Goal: Task Accomplishment & Management: Complete application form

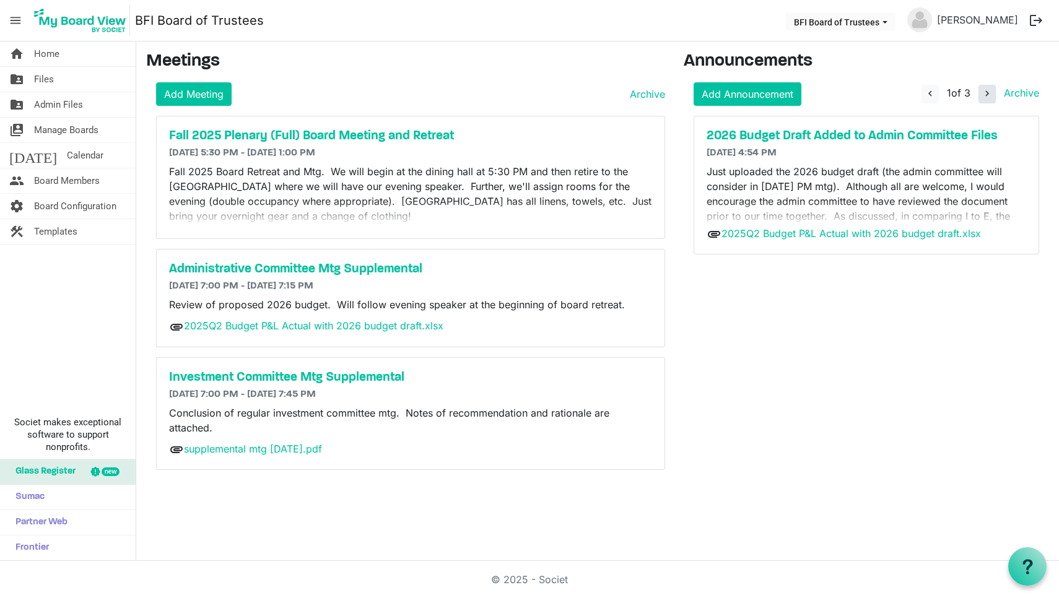
click at [987, 97] on span "navigate_next" at bounding box center [987, 93] width 11 height 11
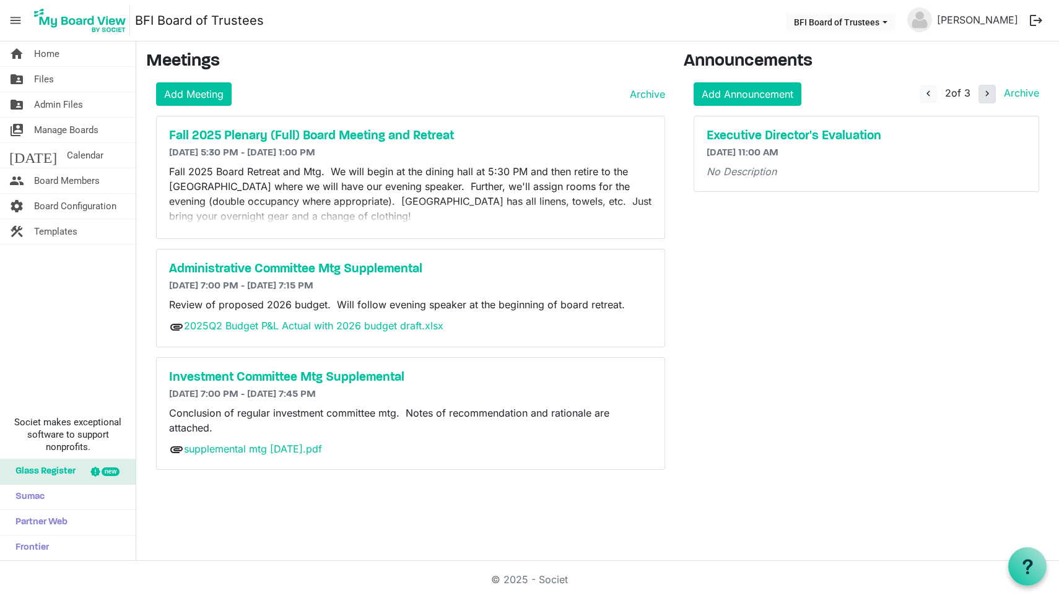
click at [987, 97] on span "navigate_next" at bounding box center [987, 93] width 11 height 11
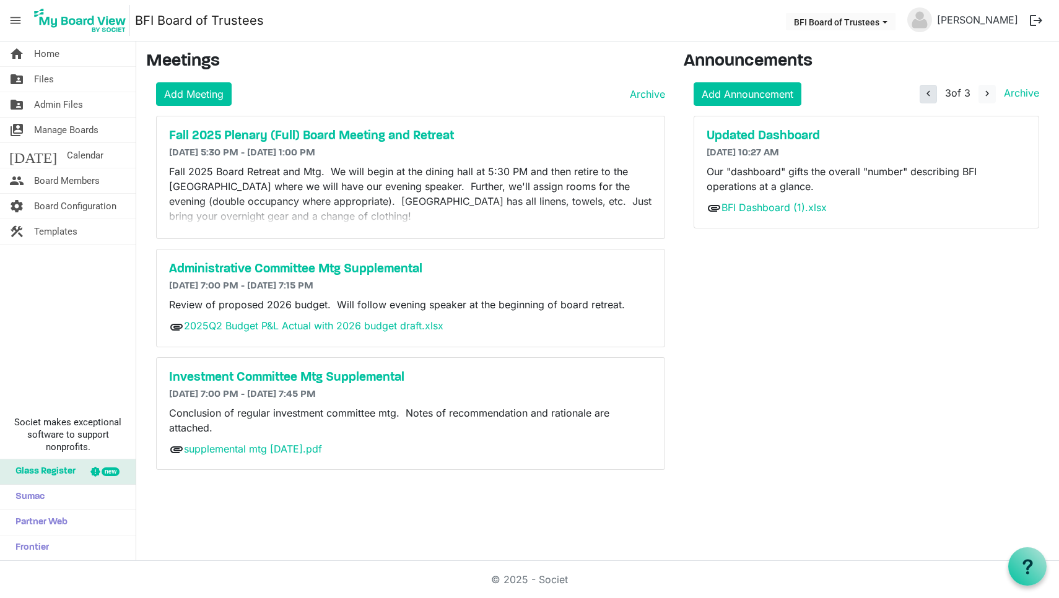
click at [930, 92] on span "navigate_before" at bounding box center [928, 93] width 11 height 11
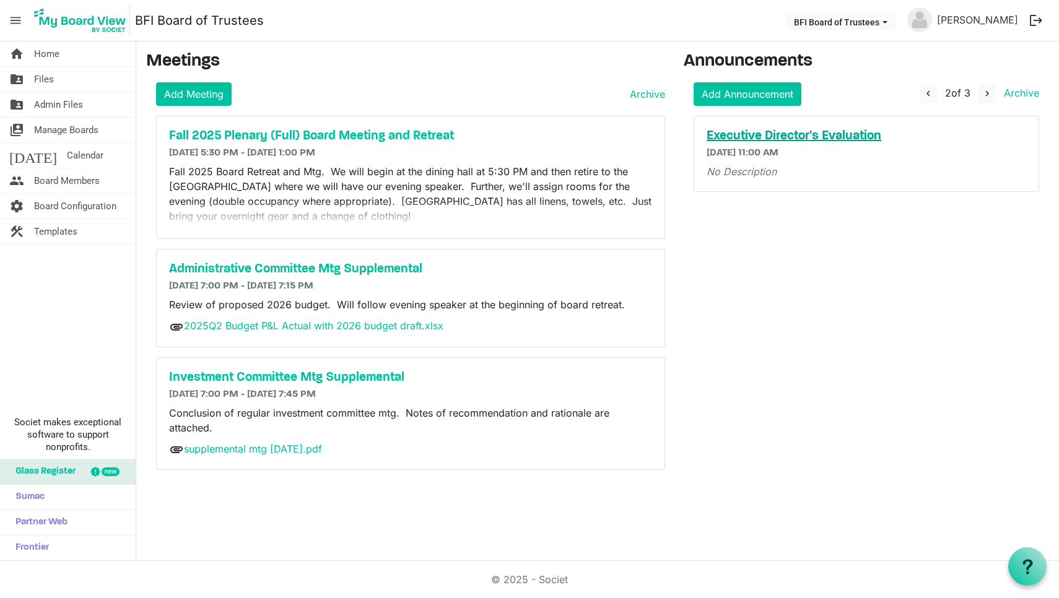
click at [794, 135] on h5 "Executive Director's Evaluation" at bounding box center [867, 136] width 320 height 15
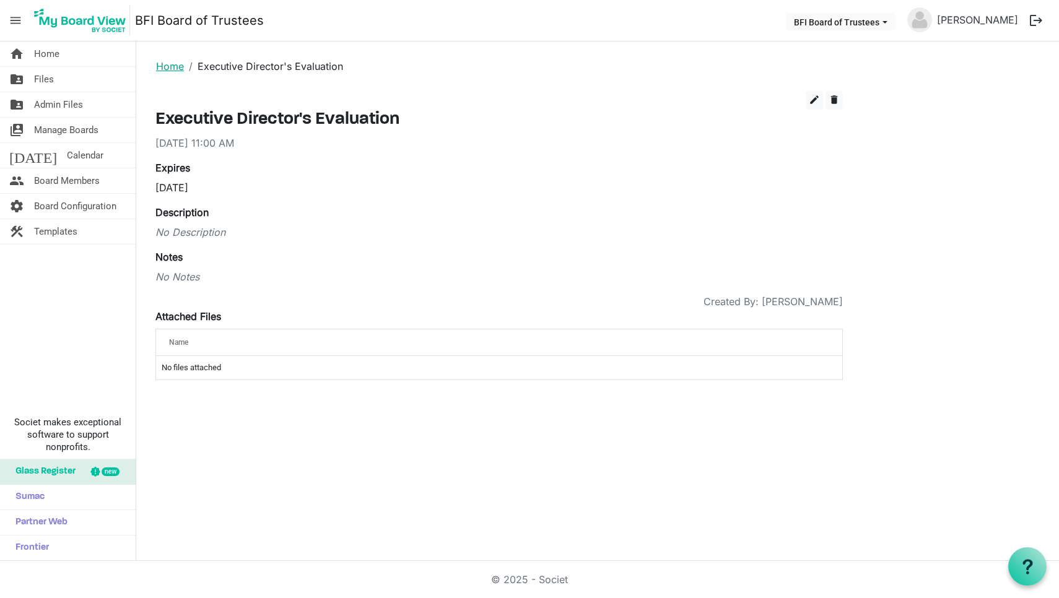
click at [167, 66] on link "Home" at bounding box center [170, 66] width 28 height 12
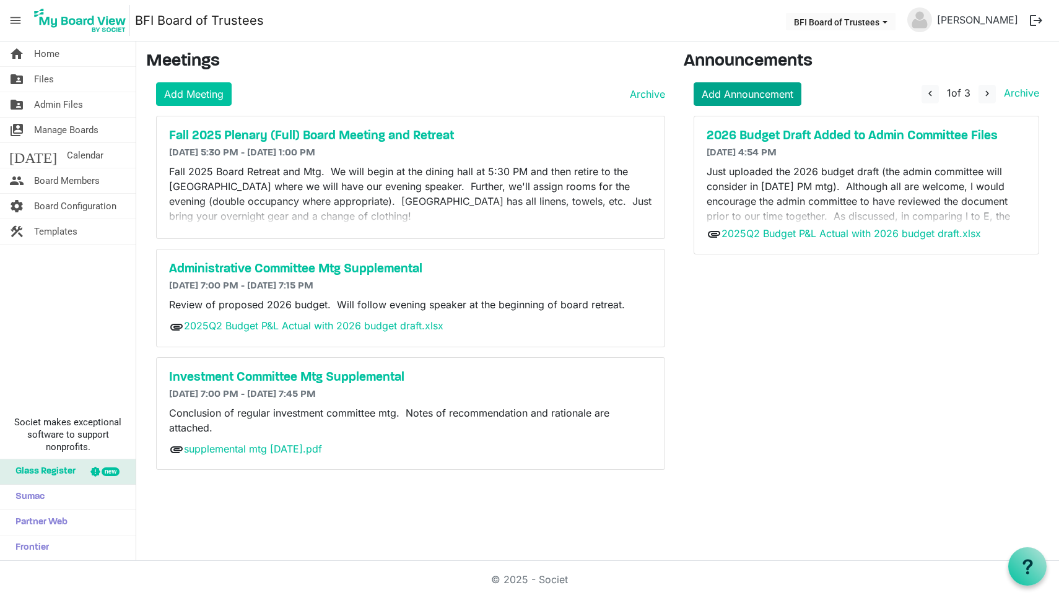
click at [750, 92] on link "Add Announcement" at bounding box center [748, 94] width 108 height 24
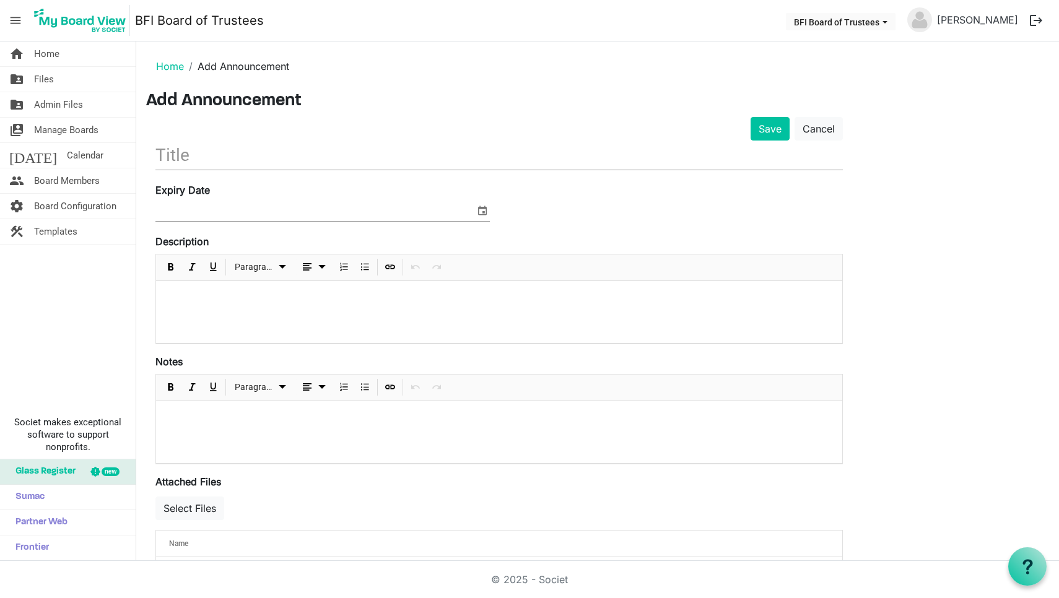
click at [197, 151] on input "text" at bounding box center [499, 155] width 688 height 29
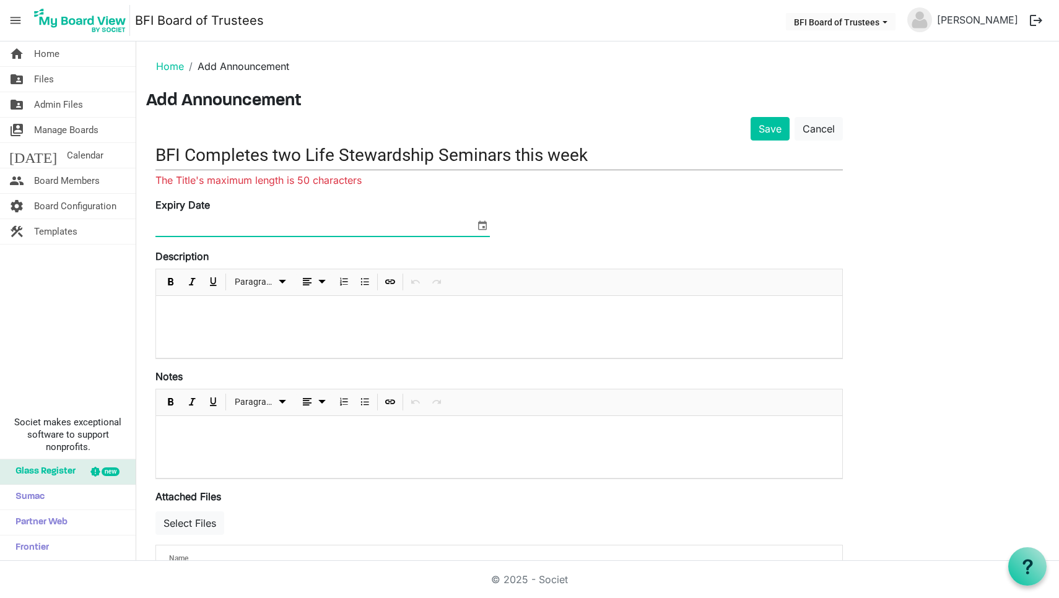
click at [595, 153] on input "BFI Completes two Life Stewardship Seminars this week" at bounding box center [499, 155] width 688 height 29
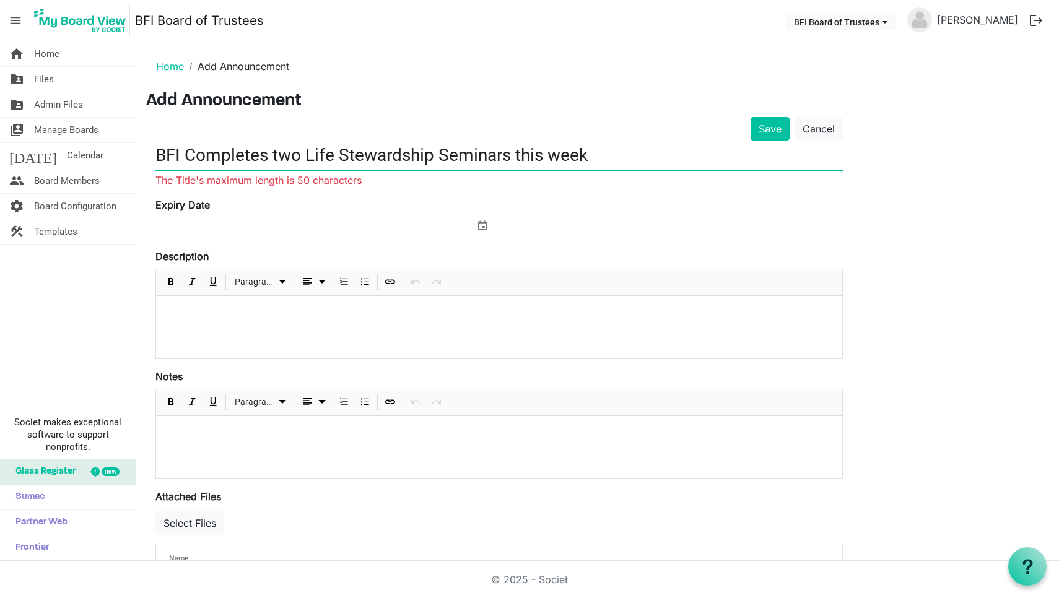
drag, startPoint x: 595, startPoint y: 153, endPoint x: 149, endPoint y: 152, distance: 445.4
click at [149, 152] on div "Save Cancel BFI Completes two Life Stewardship Seminars this week The Title's m…" at bounding box center [499, 361] width 706 height 489
drag, startPoint x: 185, startPoint y: 152, endPoint x: 151, endPoint y: 154, distance: 33.5
click at [151, 154] on div "Save Cancel Two Life Stewardship Seminars -- 15 families this week The Title's …" at bounding box center [499, 361] width 706 height 489
click at [225, 151] on input "2 Life Stewardship Seminars -- 15 families this week" at bounding box center [499, 155] width 688 height 29
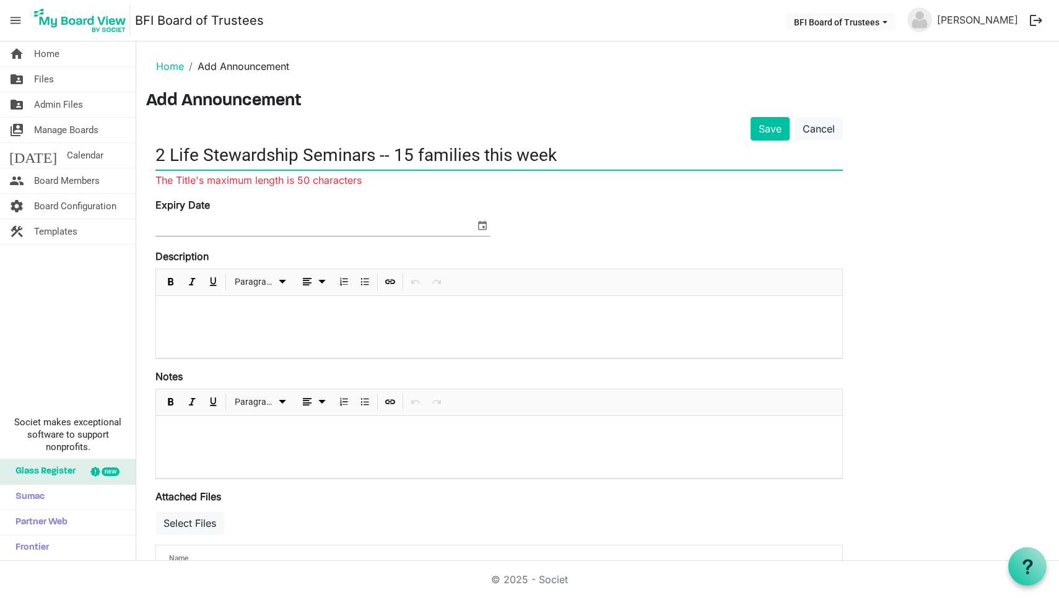
click at [571, 155] on input "2 Life Stewardship Seminars -- 15 families this week" at bounding box center [499, 155] width 688 height 29
drag, startPoint x: 375, startPoint y: 153, endPoint x: 120, endPoint y: 147, distance: 255.3
click at [120, 147] on div "home Home folder_shared Files folder_shared Admin Files switch_account Manage B…" at bounding box center [529, 302] width 1059 height 520
type input "2 Life Stewardship Seminars -- 15 families this week"
click at [183, 227] on input at bounding box center [315, 226] width 320 height 19
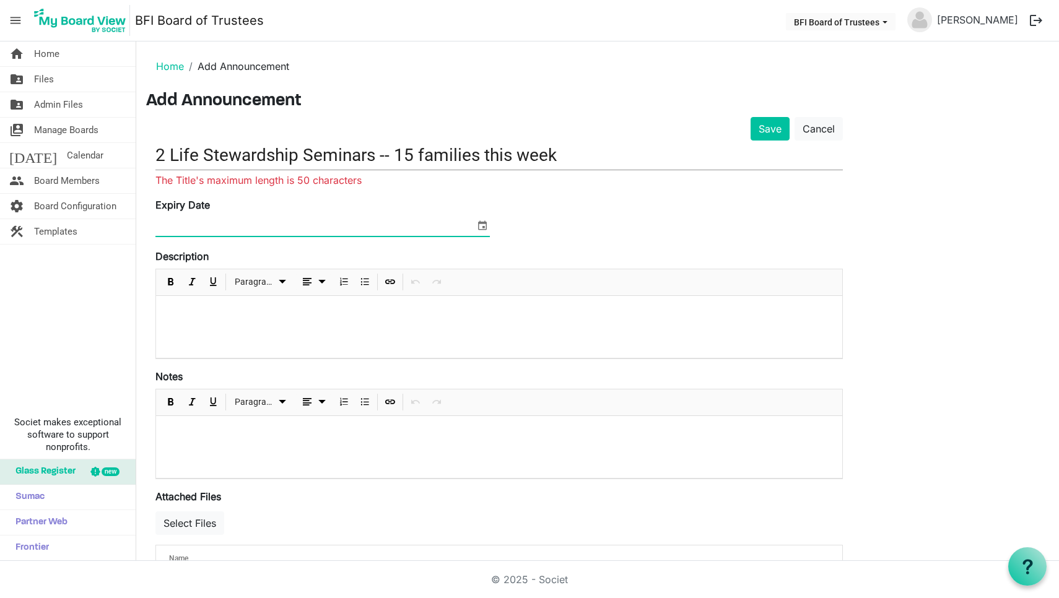
click at [486, 225] on span "select" at bounding box center [482, 225] width 15 height 16
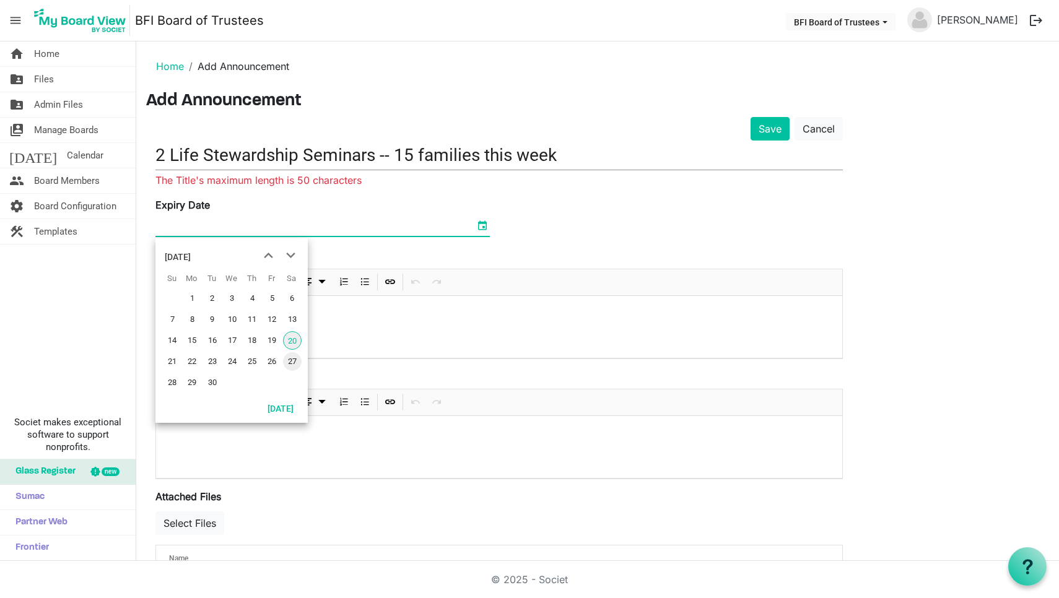
click at [293, 363] on span "27" at bounding box center [292, 361] width 19 height 19
type input "9/27/2025"
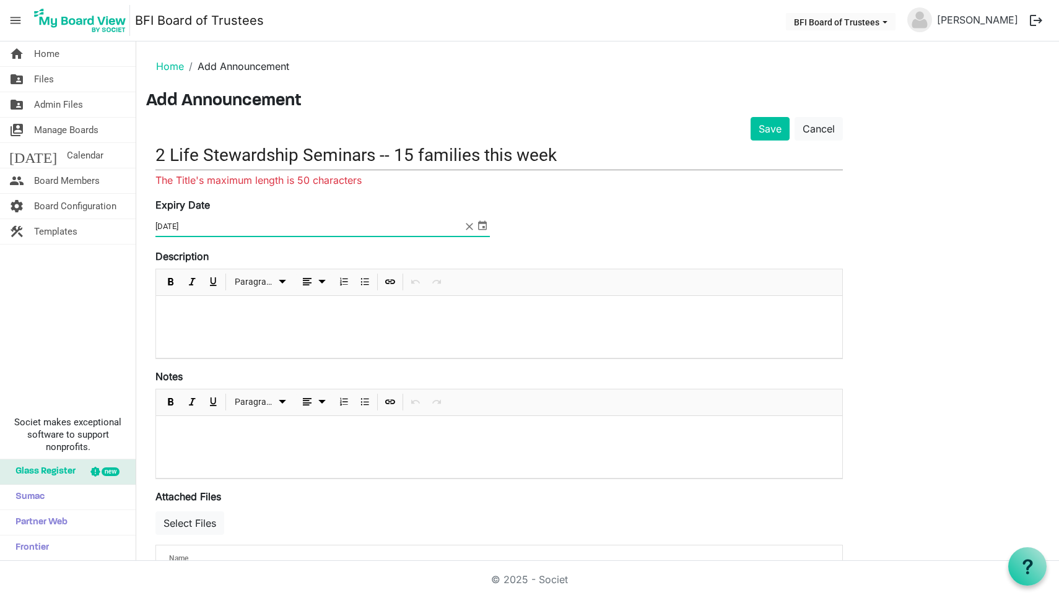
click at [202, 310] on p at bounding box center [499, 312] width 667 height 13
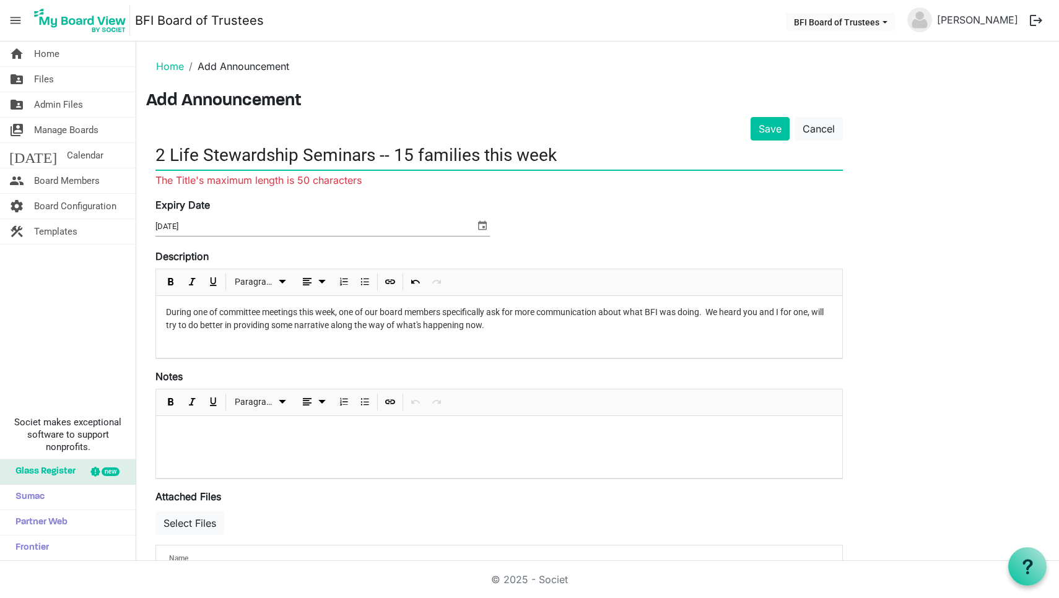
drag, startPoint x: 559, startPoint y: 152, endPoint x: 144, endPoint y: 153, distance: 415.1
click at [144, 153] on main "Home Add Announcement Add Announcement Save Cancel 2 Life Stewardship Seminars …" at bounding box center [597, 329] width 923 height 575
type input "W"
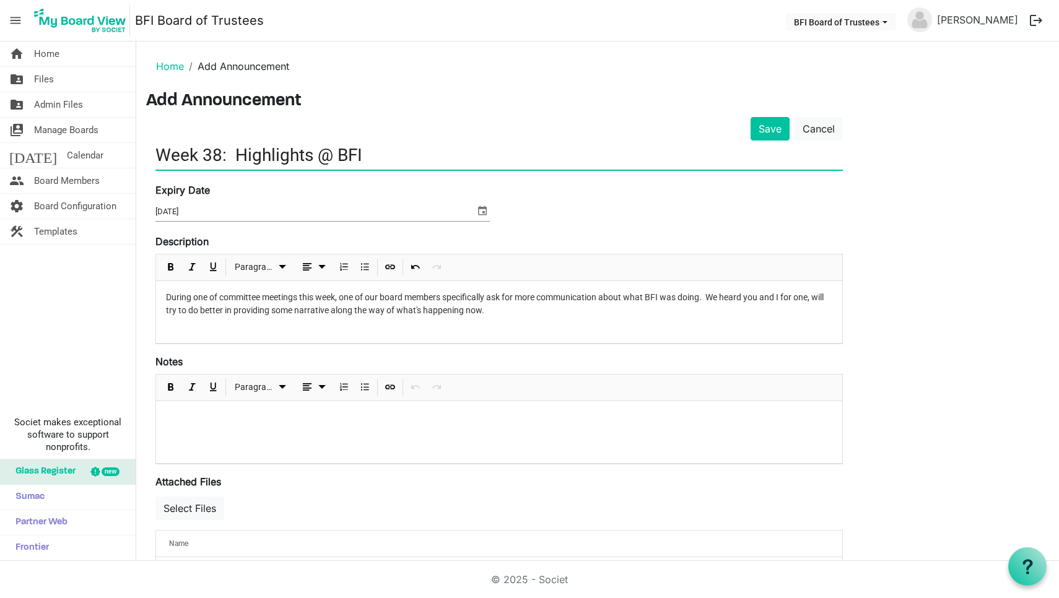
type input "Week 38: Highlights @ BFI"
click at [504, 296] on p "During one of committee meetings this week, one of our board members specifical…" at bounding box center [499, 304] width 667 height 26
click at [772, 293] on p "During one of committee meetings this week, one of our board members specifical…" at bounding box center [499, 304] width 667 height 26
click at [795, 295] on p "During one of committee meetings this week, one of our board members specifical…" at bounding box center [499, 304] width 667 height 26
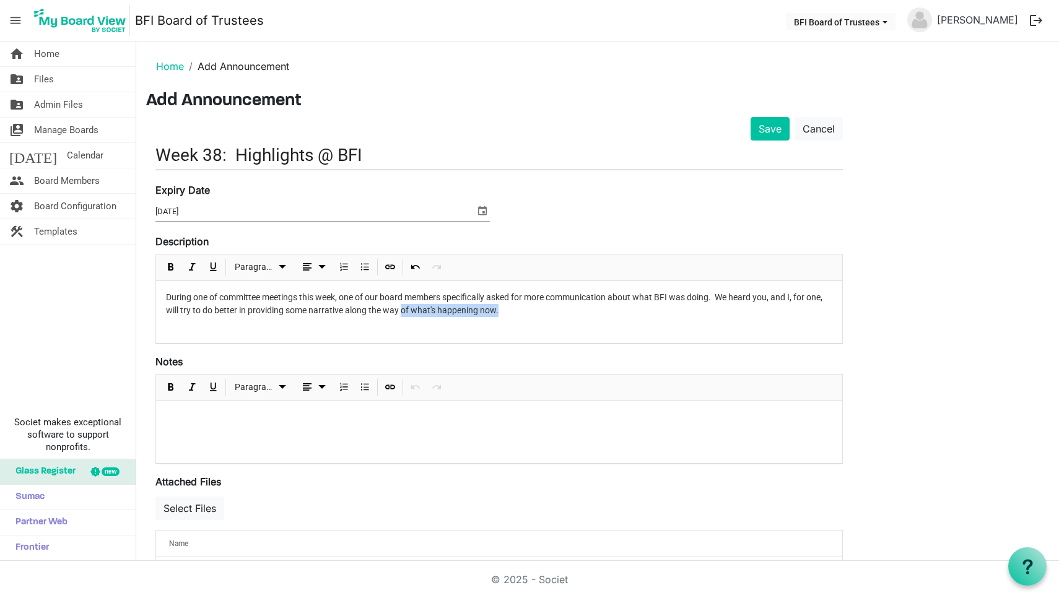
drag, startPoint x: 502, startPoint y: 311, endPoint x: 402, endPoint y: 312, distance: 100.4
click at [402, 312] on p "During one of committee meetings this week, one of our board members specifical…" at bounding box center [499, 304] width 667 height 26
click at [209, 411] on p at bounding box center [499, 417] width 667 height 13
click at [365, 387] on span "Bulleted List" at bounding box center [364, 387] width 15 height 15
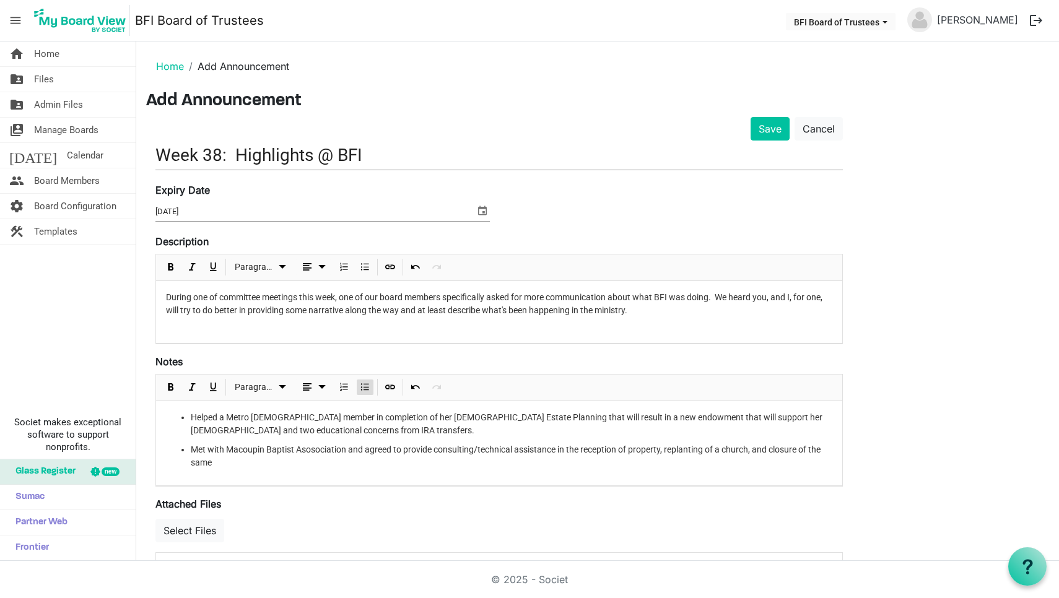
click at [312, 450] on li "Met with Macoupin Baptist Asosociation and agreed to provide consulting/technic…" at bounding box center [512, 457] width 642 height 26
click at [250, 462] on li "Met with Macoupin Baptist Association and agreed to provide consulting/technica…" at bounding box center [512, 457] width 642 height 26
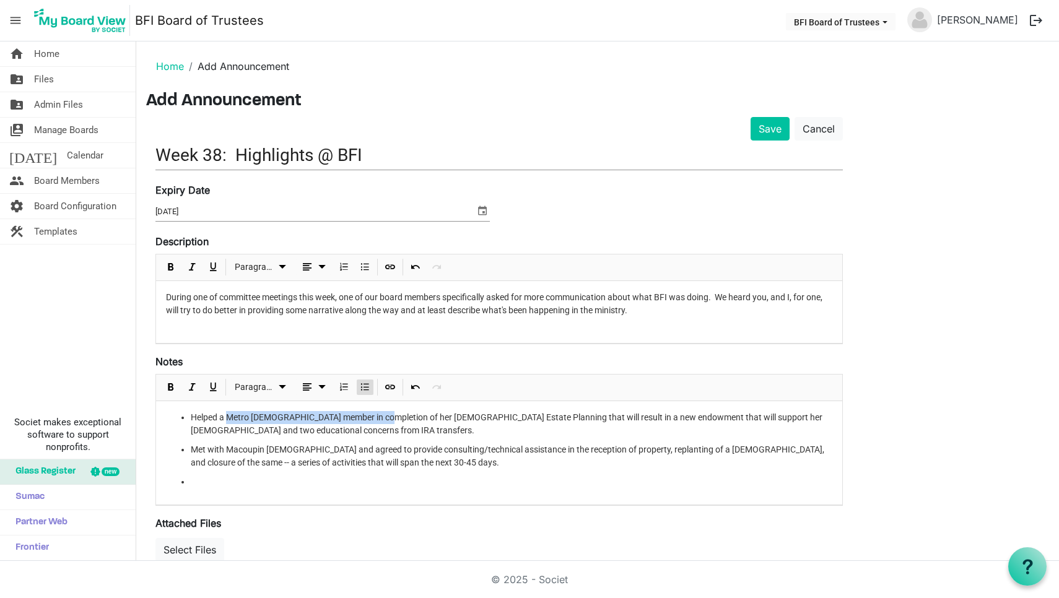
drag, startPoint x: 228, startPoint y: 418, endPoint x: 381, endPoint y: 418, distance: 153.0
click at [381, 418] on li "Helped a Metro East Baptist Association member in completion of her Christian E…" at bounding box center [512, 424] width 642 height 26
click at [170, 385] on span "Bold" at bounding box center [171, 387] width 15 height 15
drag, startPoint x: 227, startPoint y: 449, endPoint x: 343, endPoint y: 450, distance: 115.9
click at [343, 450] on li "Met with Macoupin Baptist Association and agreed to provide consulting/technica…" at bounding box center [512, 457] width 642 height 26
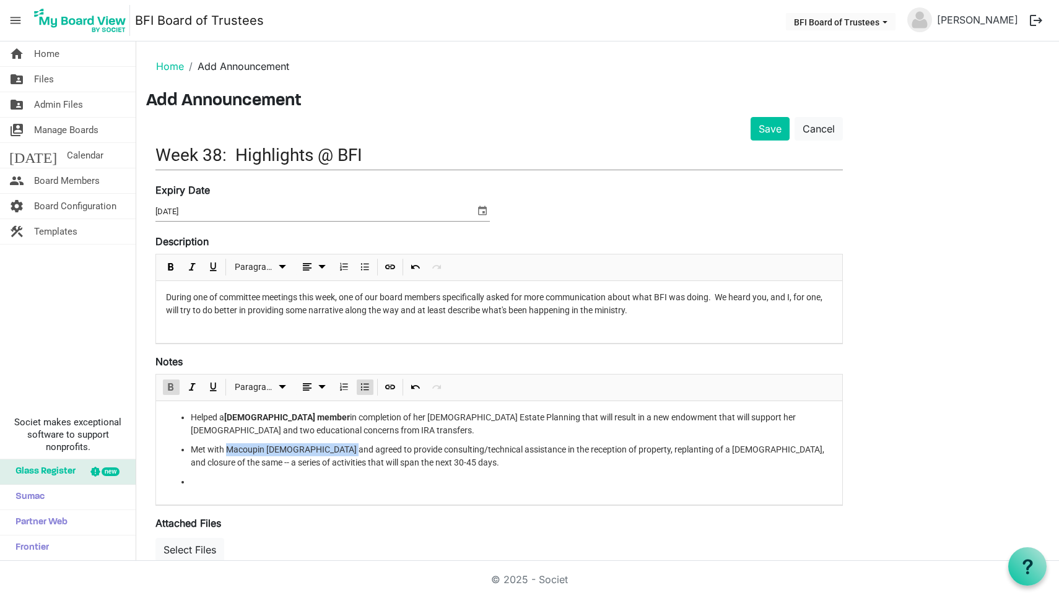
click at [174, 387] on span "Bold" at bounding box center [171, 387] width 15 height 15
click at [216, 483] on li at bounding box center [512, 482] width 642 height 13
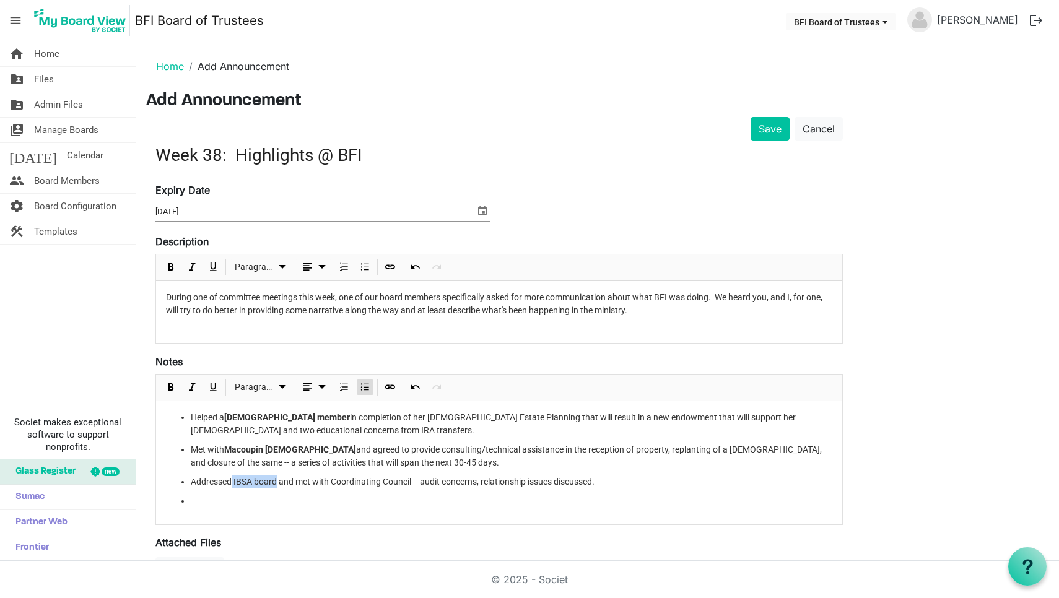
drag, startPoint x: 233, startPoint y: 481, endPoint x: 278, endPoint y: 481, distance: 44.6
click at [278, 481] on li "Addressed IBSA board and met with Coordinating Council -- audit concerns, relat…" at bounding box center [512, 482] width 642 height 13
click at [169, 383] on span "Bold" at bounding box center [171, 387] width 15 height 15
click at [218, 506] on li at bounding box center [512, 501] width 642 height 13
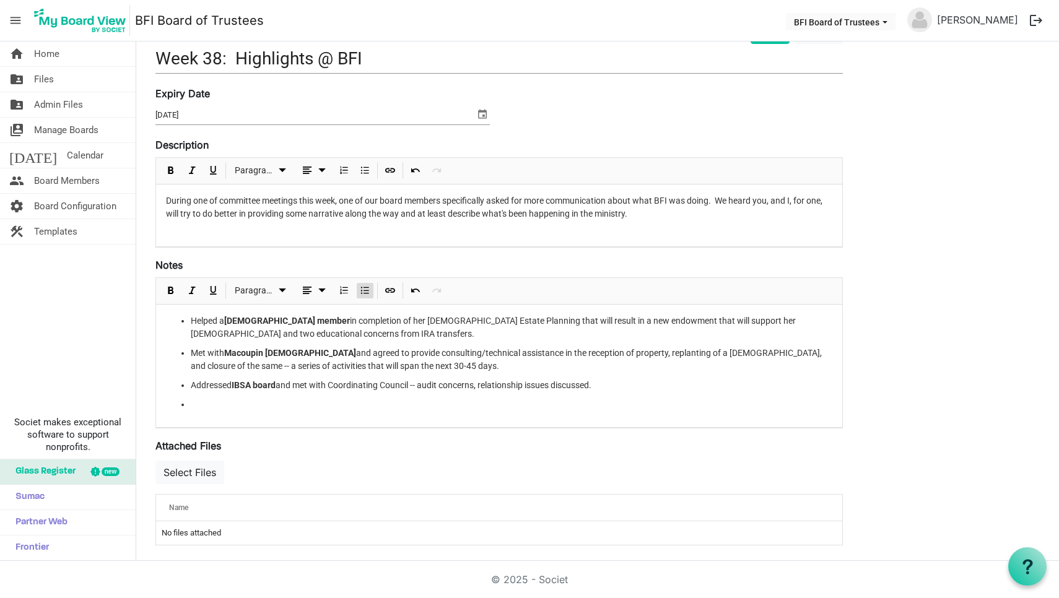
scroll to position [97, 0]
drag, startPoint x: 293, startPoint y: 404, endPoint x: 354, endPoint y: 404, distance: 60.7
click at [354, 404] on li "Met with inspector for the Summers Trust to authorize a new roof installation o…" at bounding box center [512, 404] width 642 height 13
click at [170, 293] on span "Bold" at bounding box center [171, 289] width 15 height 15
click at [354, 403] on li "Met with inspector for the Summers Trust to authorize a new roof installation o…" at bounding box center [512, 404] width 642 height 13
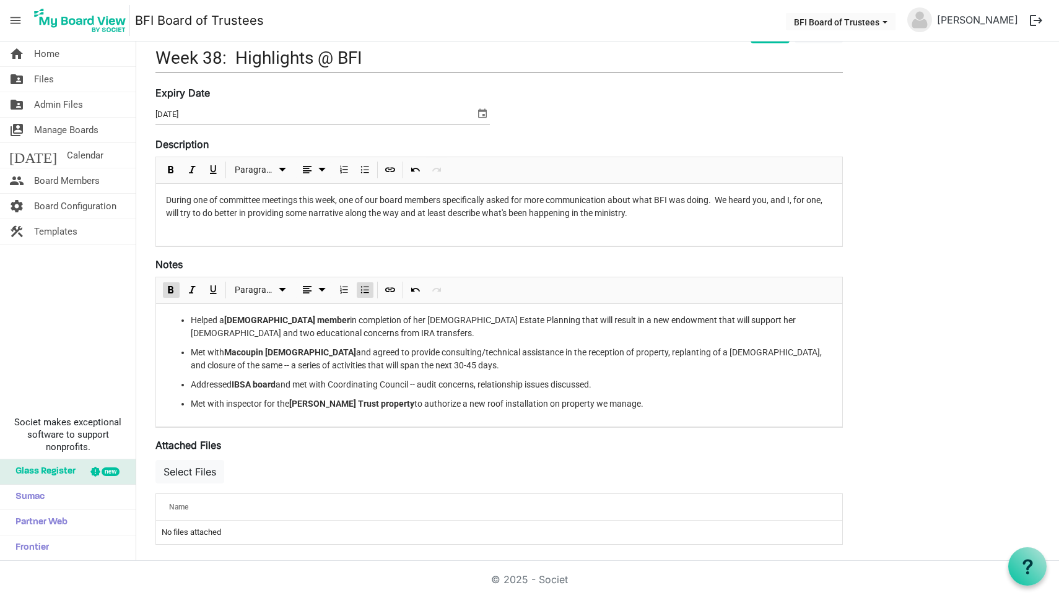
click at [629, 402] on li "Met with inspector for the Summers Trust property to authorize a new roof insta…" at bounding box center [512, 404] width 642 height 13
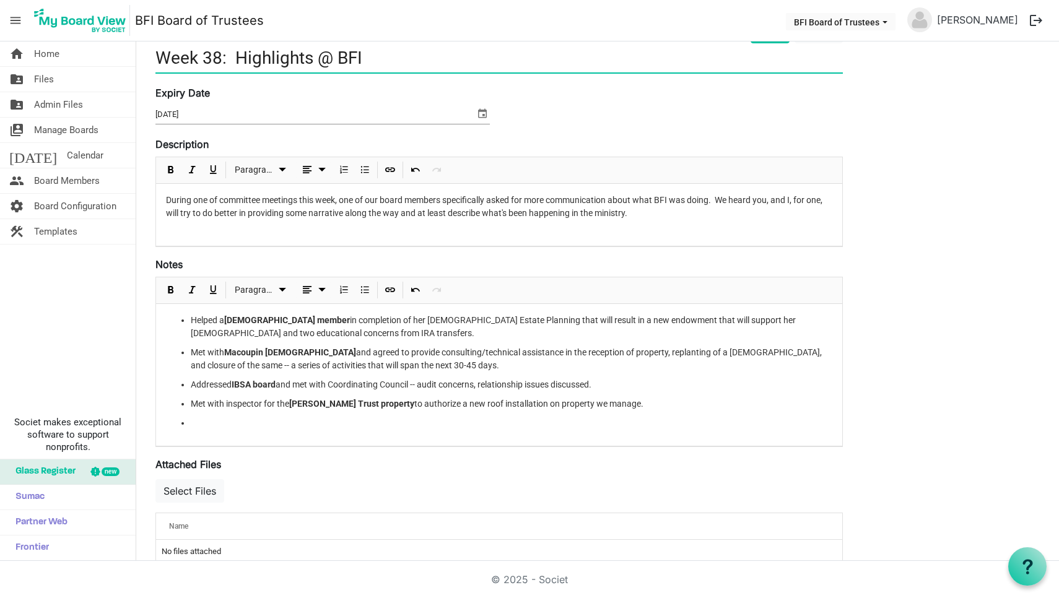
click at [232, 53] on input "Week 38: Highlights @ BFI" at bounding box center [499, 57] width 688 height 29
type input "Week 38: Executive Highlights @ BFI"
click at [281, 328] on li "Helped a Metro East Baptist Association member in completion of her Christian E…" at bounding box center [512, 327] width 642 height 26
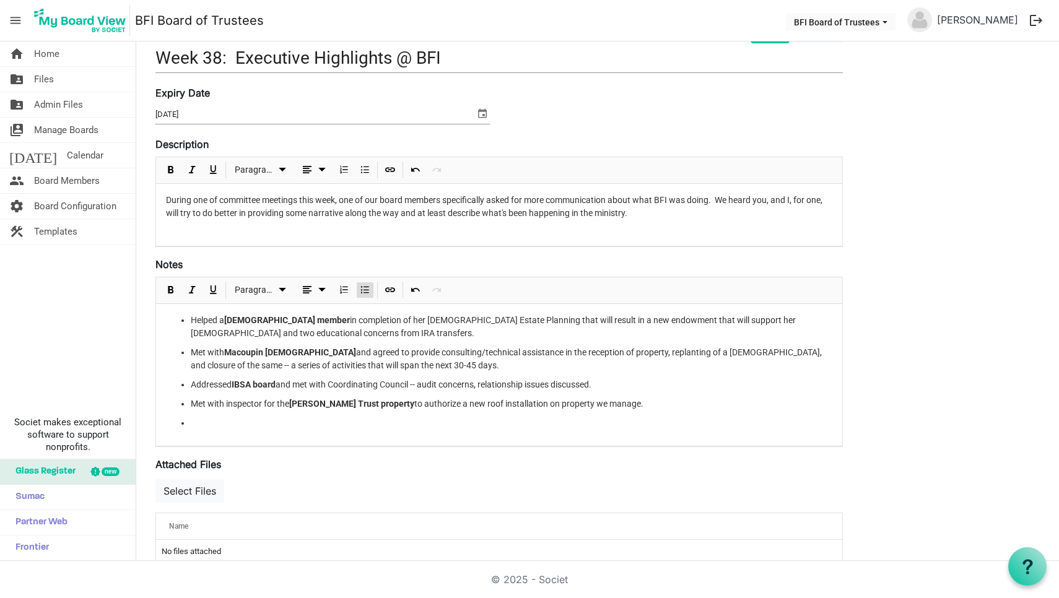
click at [206, 420] on li at bounding box center [512, 423] width 642 height 13
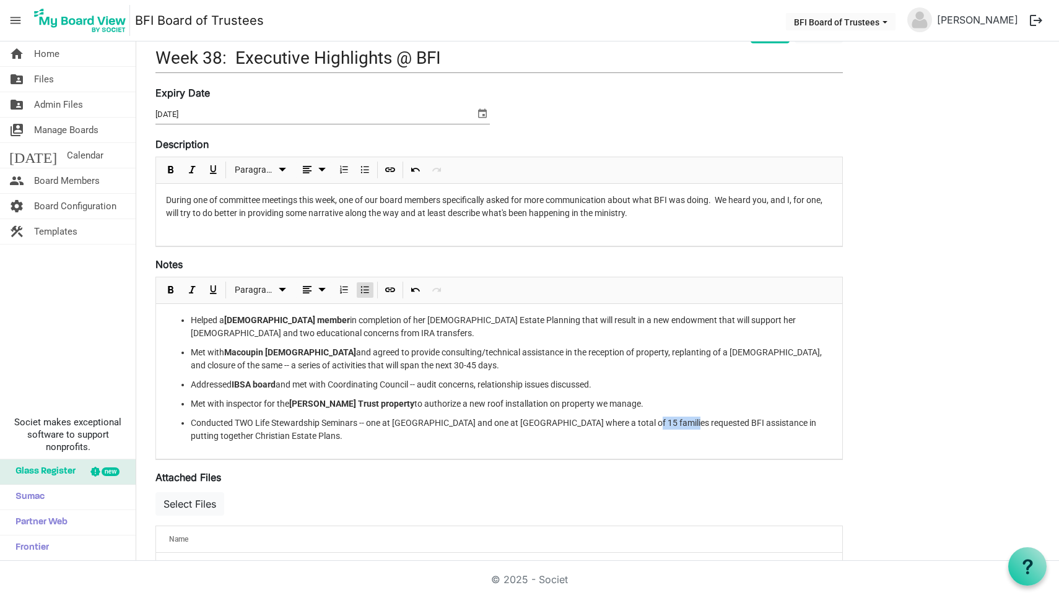
drag, startPoint x: 644, startPoint y: 422, endPoint x: 684, endPoint y: 422, distance: 40.3
click at [684, 422] on li "Conducted TWO Life Stewardship Seminars -- one at FBC Waterloo and one at FSBC …" at bounding box center [512, 430] width 642 height 26
click at [173, 289] on span "Bold" at bounding box center [171, 289] width 15 height 15
drag, startPoint x: 234, startPoint y: 422, endPoint x: 359, endPoint y: 421, distance: 125.1
click at [359, 421] on li "Conducted TWO Life Stewardship Seminars -- one at FBC Waterloo and one at FSBC …" at bounding box center [512, 430] width 642 height 26
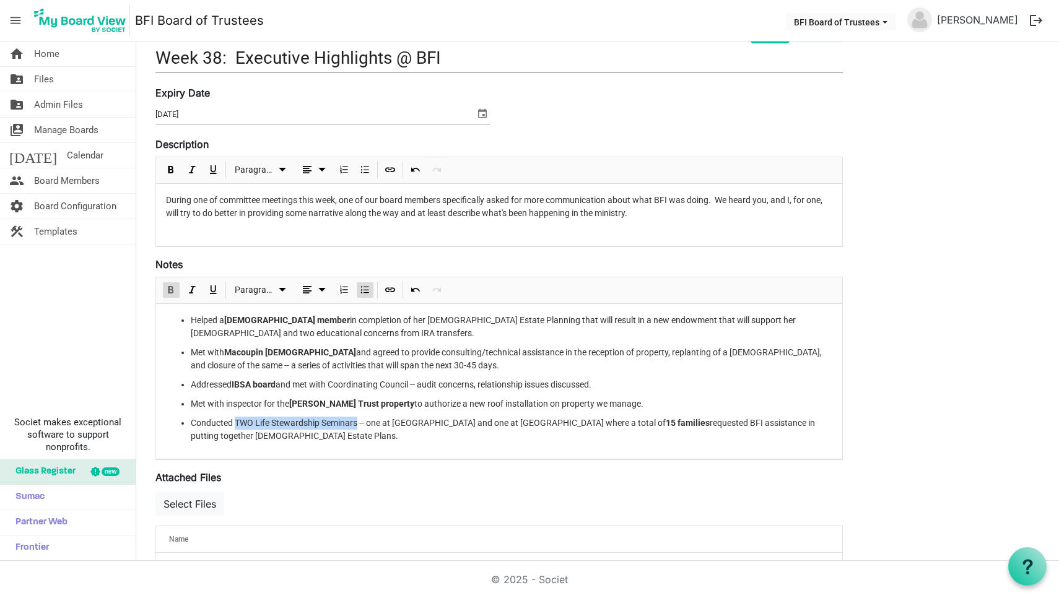
click at [173, 291] on span "Bold" at bounding box center [171, 289] width 15 height 15
click at [322, 437] on li "Conducted TWO Life Stewardship Seminars -- one at FBC Waterloo and one at FSBC …" at bounding box center [512, 430] width 642 height 26
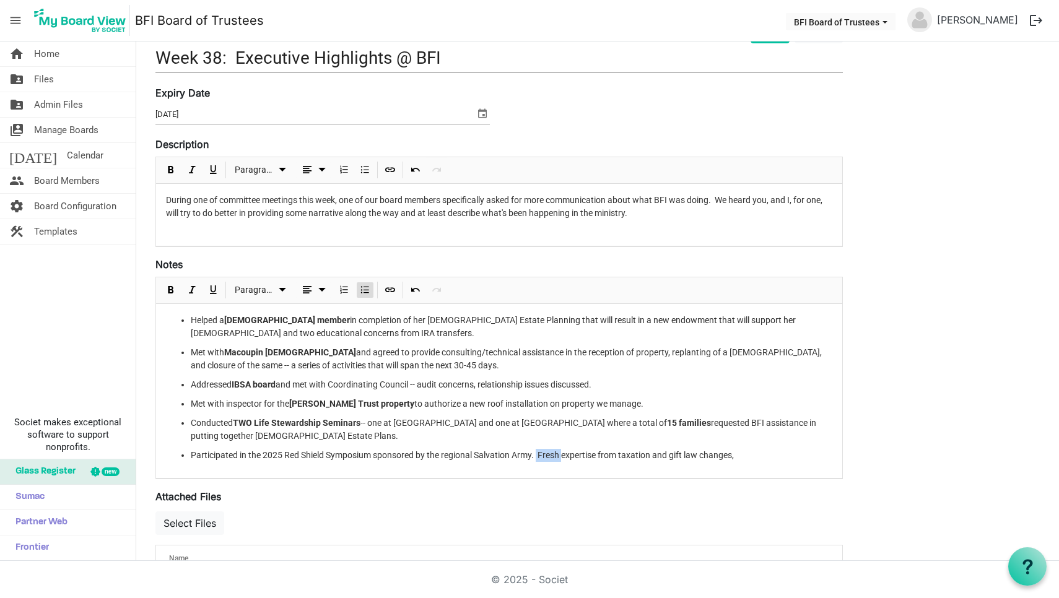
drag, startPoint x: 539, startPoint y: 453, endPoint x: 565, endPoint y: 455, distance: 26.0
click at [565, 455] on li "Participated in the 2025 Red Shield Symposium sponsored by the regional Salvati…" at bounding box center [512, 455] width 642 height 13
drag, startPoint x: 229, startPoint y: 466, endPoint x: 245, endPoint y: 465, distance: 16.1
click at [245, 465] on li "Participated in the 2025 Red Shield Symposium sponsored by the regional Salvati…" at bounding box center [512, 462] width 642 height 26
click at [364, 470] on li "Participated in the 2025 Red Shield Symposium sponsored by the regional Salvati…" at bounding box center [512, 462] width 642 height 26
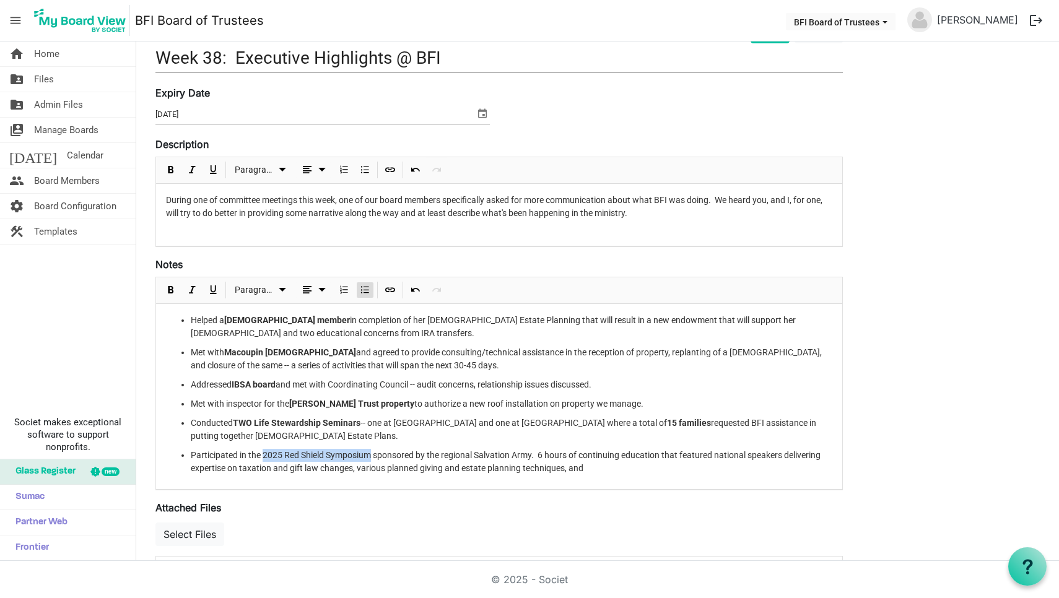
drag, startPoint x: 265, startPoint y: 453, endPoint x: 374, endPoint y: 452, distance: 109.0
click at [374, 452] on li "Participated in the 2025 Red Shield Symposium sponsored by the regional Salvati…" at bounding box center [512, 462] width 642 height 26
click at [172, 289] on span "Bold" at bounding box center [171, 289] width 15 height 15
click at [596, 468] on li "Participated in the 2025 Red Shield Symposium sponsored by the regional Salvati…" at bounding box center [512, 462] width 642 height 26
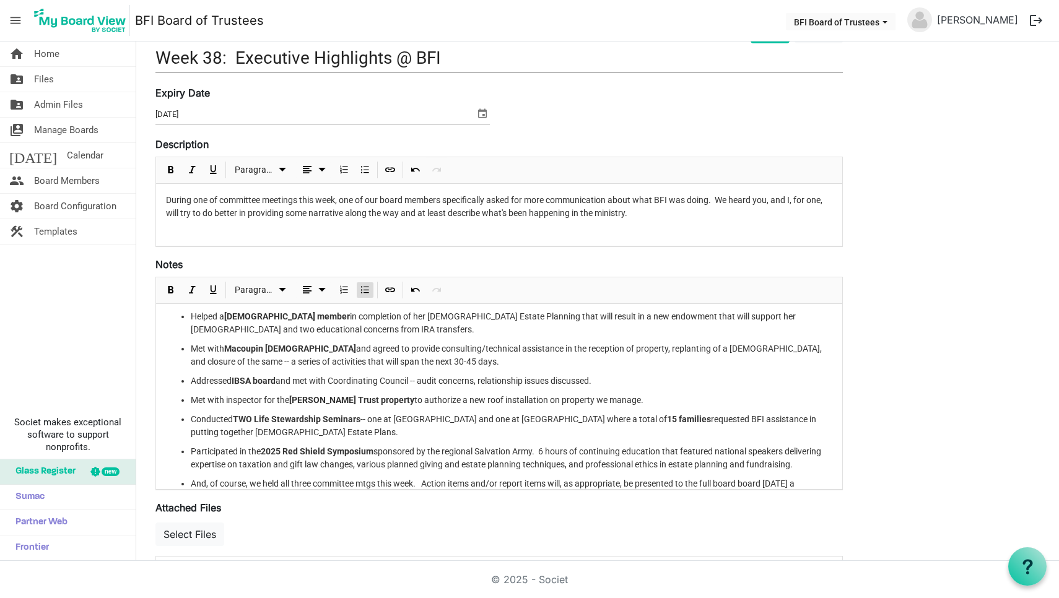
scroll to position [17, 0]
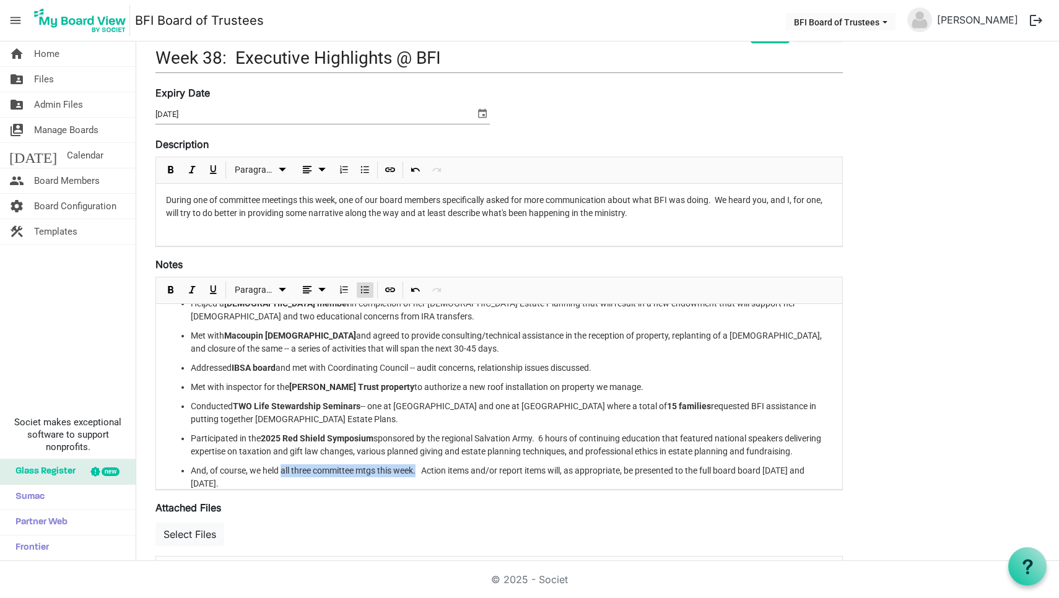
drag, startPoint x: 282, startPoint y: 468, endPoint x: 419, endPoint y: 471, distance: 136.9
click at [419, 471] on li "And, of course, we held all three committee mtgs this week. Action items and/or…" at bounding box center [512, 478] width 642 height 26
click at [167, 286] on span "Bold" at bounding box center [171, 289] width 15 height 15
click at [377, 440] on li "Participated in the 2025 Red Shield Symposium sponsored by the regional Salvati…" at bounding box center [512, 445] width 642 height 26
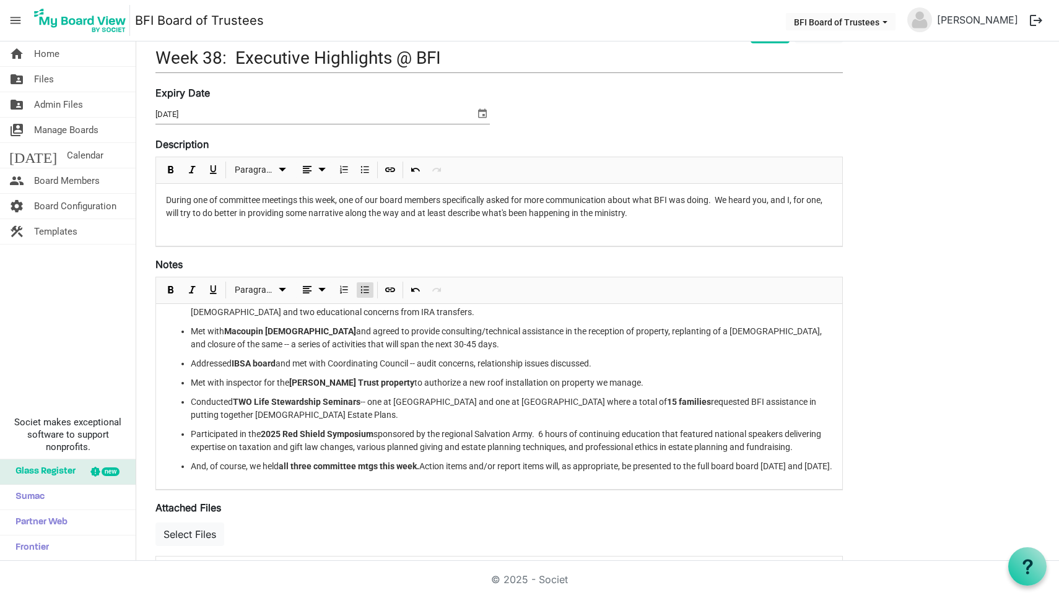
scroll to position [34, 0]
click at [408, 413] on ul "Helped a Metro East Baptist Association member in completion of her Christian E…" at bounding box center [499, 383] width 667 height 180
drag, startPoint x: 396, startPoint y: 386, endPoint x: 447, endPoint y: 387, distance: 51.4
click at [447, 396] on li "Conducted TWO Life Stewardship Seminars -- one at FBC Waterloo and one at FSBC …" at bounding box center [512, 409] width 642 height 26
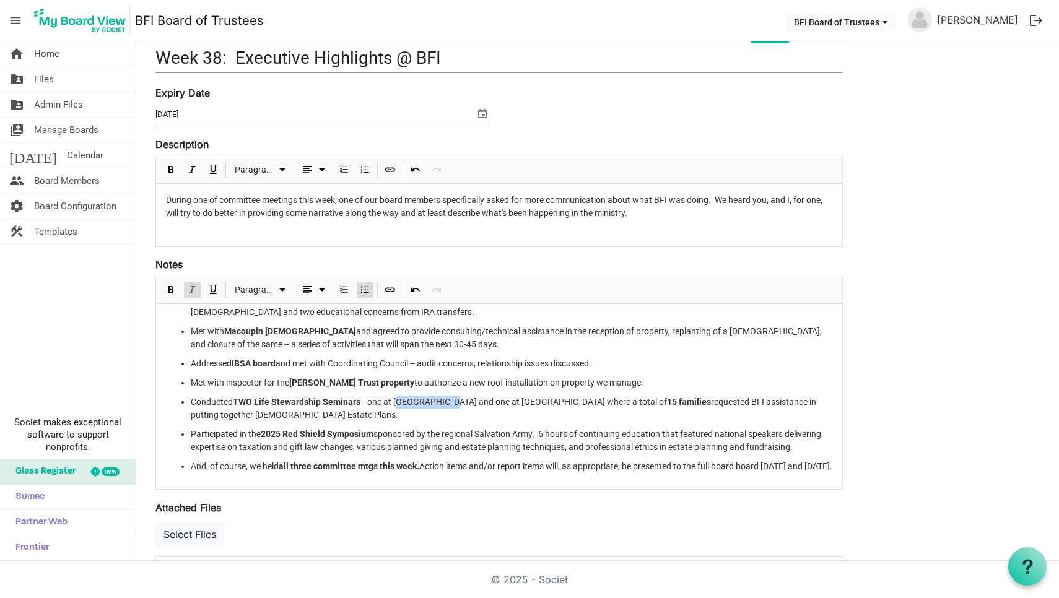
click at [190, 288] on span "Italic" at bounding box center [192, 289] width 15 height 15
drag, startPoint x: 495, startPoint y: 390, endPoint x: 582, endPoint y: 388, distance: 86.7
click at [582, 396] on li "Conducted TWO Life Stewardship Seminars -- one at FBC Waterloo and one at FSBC …" at bounding box center [512, 409] width 642 height 26
click at [190, 291] on span "Italic" at bounding box center [192, 289] width 15 height 15
click at [470, 396] on li "Conducted TWO Life Stewardship Seminars -- one at FBC Waterloo and one at FSBC …" at bounding box center [512, 409] width 642 height 26
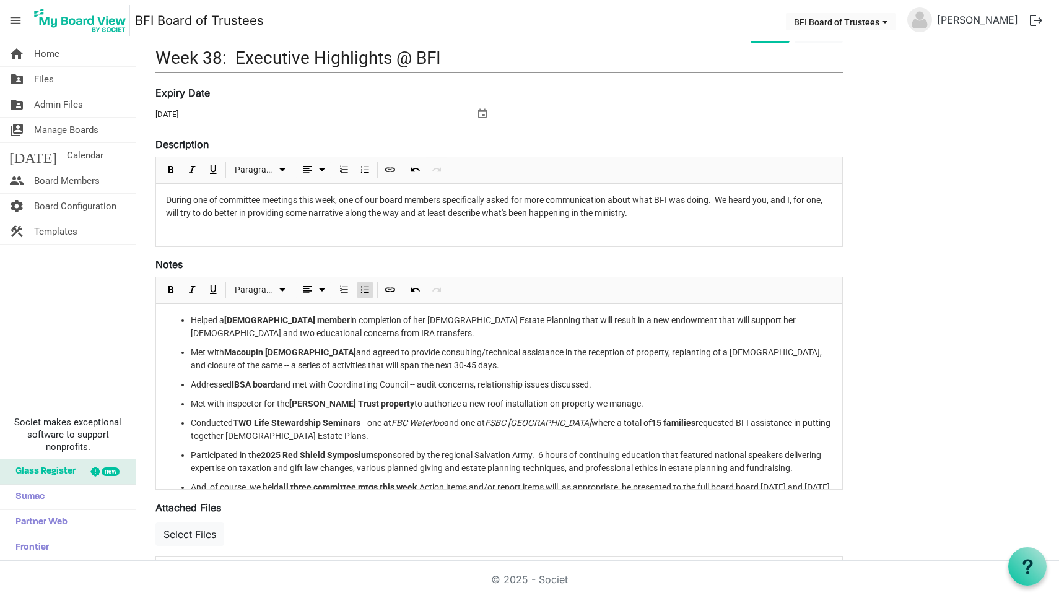
scroll to position [0, 0]
click at [393, 320] on li "Helped a Metro East Baptist Association member in completion of her Christian E…" at bounding box center [512, 327] width 642 height 26
drag, startPoint x: 729, startPoint y: 318, endPoint x: 713, endPoint y: 322, distance: 16.4
click at [713, 322] on li "Helped a Metro East Baptist Association member in the completion of her Christi…" at bounding box center [512, 327] width 642 height 26
click at [455, 355] on li "Met with Macoupin Baptist Association and agreed to provide consulting/technica…" at bounding box center [512, 359] width 642 height 26
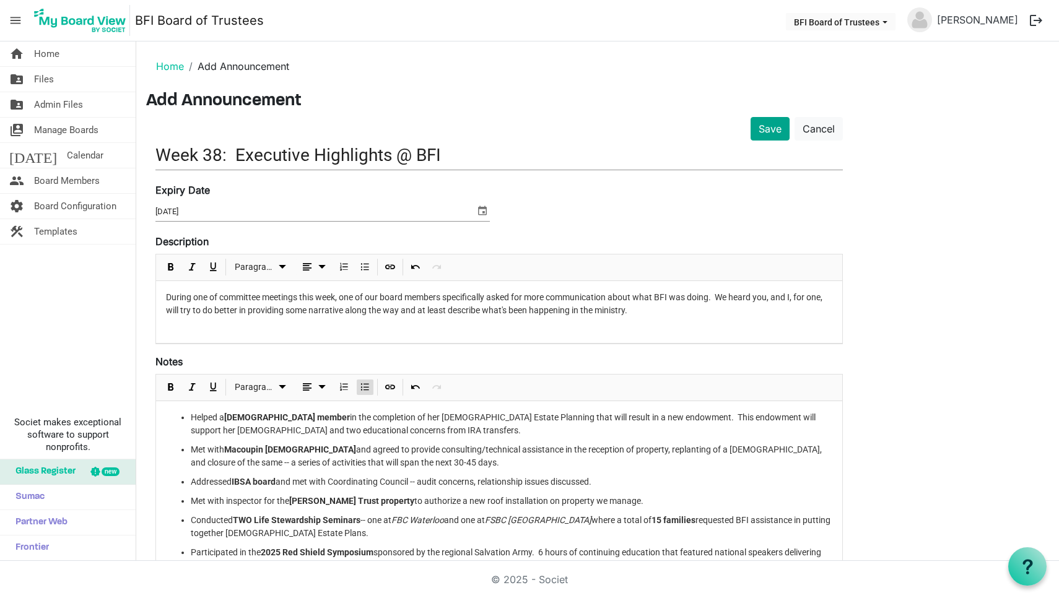
click at [765, 125] on button "Save" at bounding box center [770, 129] width 39 height 24
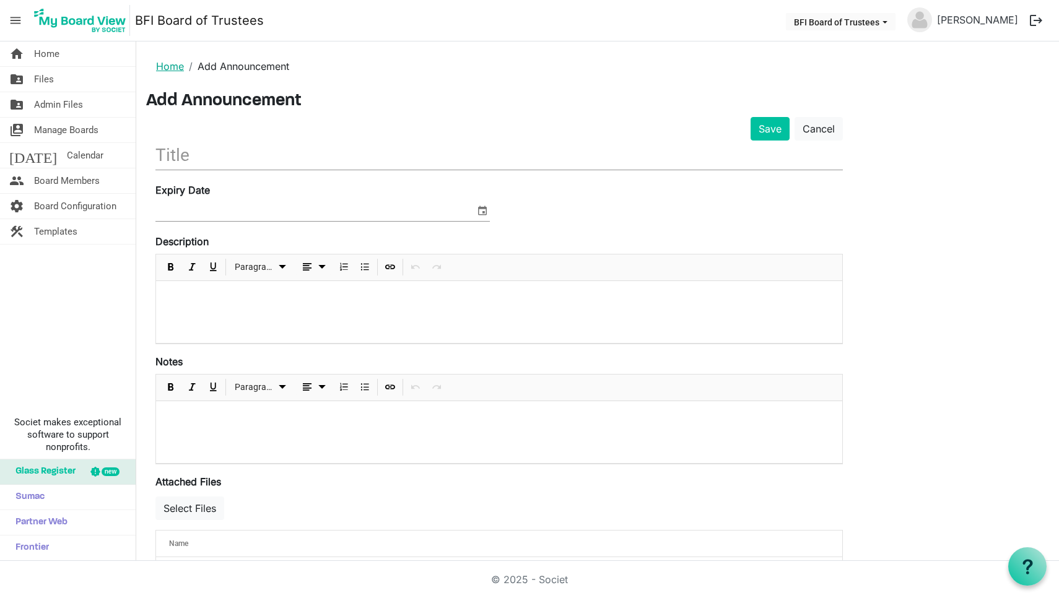
click at [168, 66] on link "Home" at bounding box center [170, 66] width 28 height 12
